Goal: Transaction & Acquisition: Obtain resource

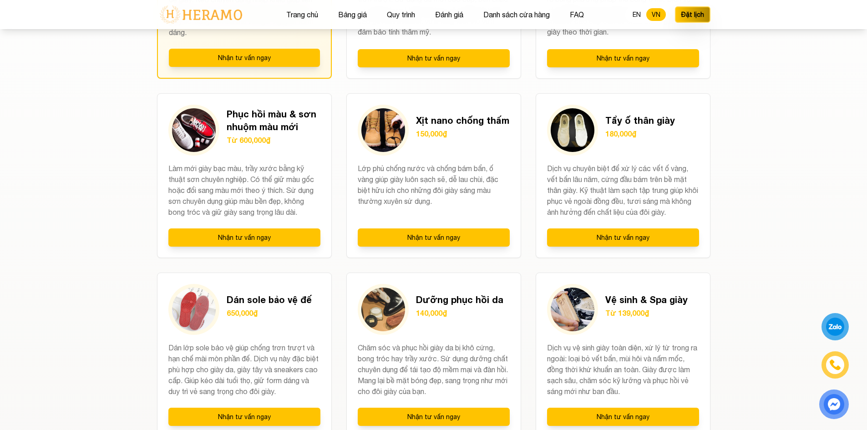
scroll to position [728, 0]
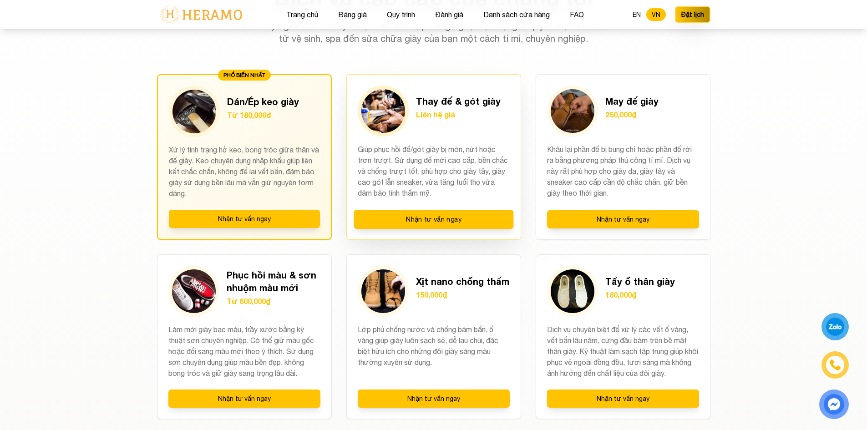
click at [377, 117] on img at bounding box center [383, 111] width 44 height 44
click at [468, 137] on div "Thay đế & gót giày Liên hệ giá [DEMOGRAPHIC_DATA] phục hồi đế/gót giày bị mòn, …" at bounding box center [433, 157] width 175 height 166
click at [412, 175] on p "Giúp phục hồi đế/gót giày bị mòn, nứt hoặc trơn trượt. Sử dụng đế mới cao cấp, …" at bounding box center [434, 172] width 152 height 56
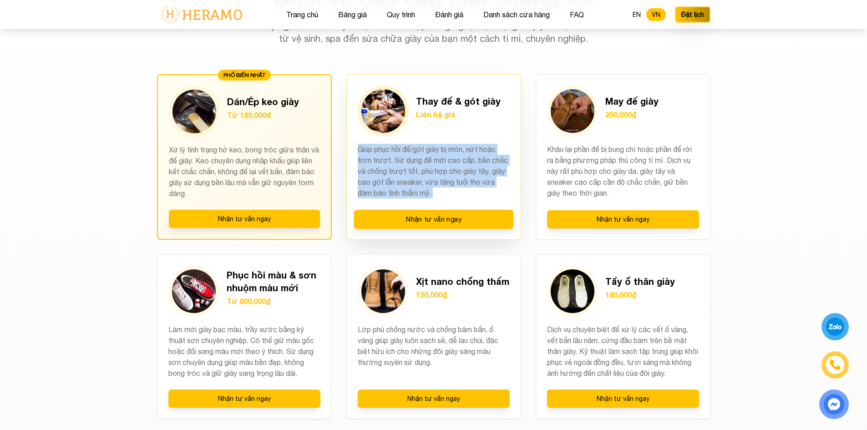
click at [412, 175] on p "Giúp phục hồi đế/gót giày bị mòn, nứt hoặc trơn trượt. Sử dụng đế mới cao cấp, …" at bounding box center [434, 172] width 152 height 56
click at [480, 152] on p "Giúp phục hồi đế/gót giày bị mòn, nứt hoặc trơn trượt. Sử dụng đế mới cao cấp, …" at bounding box center [434, 172] width 152 height 56
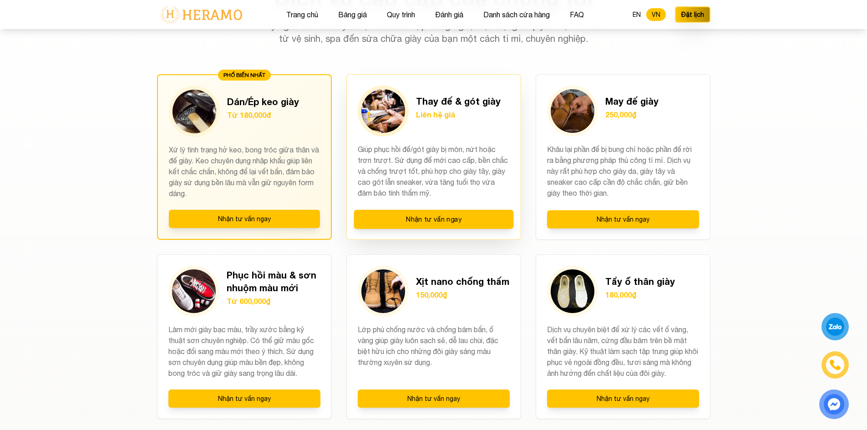
click at [482, 116] on p "Liên hệ giá" at bounding box center [458, 114] width 85 height 11
click at [469, 220] on button "Nhận tư vấn ngay" at bounding box center [434, 219] width 160 height 19
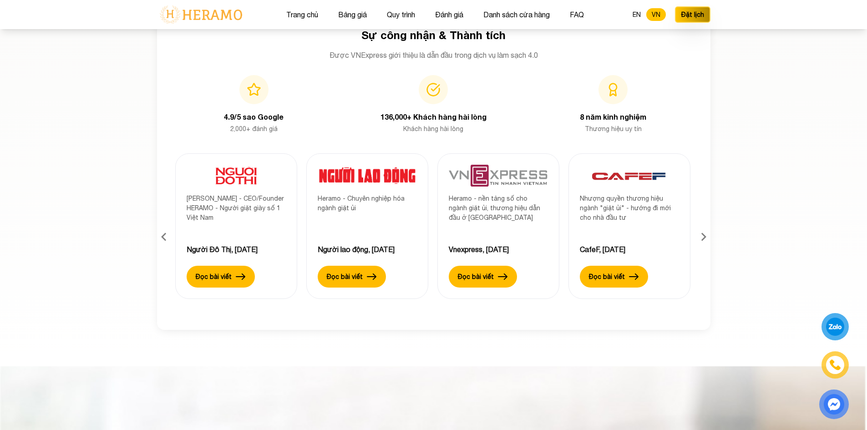
scroll to position [2914, 0]
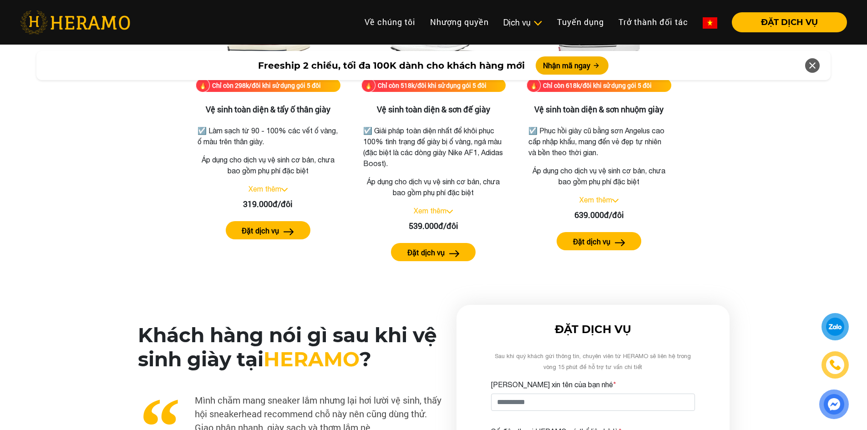
scroll to position [1958, 0]
